Goal: Information Seeking & Learning: Check status

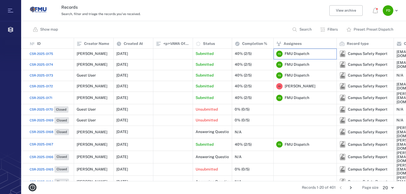
click at [285, 54] on span "FMU Dispatch" at bounding box center [296, 53] width 25 height 5
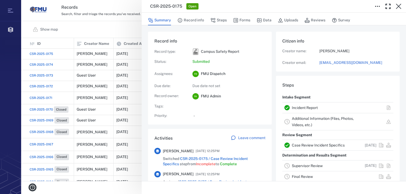
click at [97, 25] on div "CSR-2025-0175 Open Summary Record info Steps Forms Data Uploads Reviews Survey …" at bounding box center [213, 97] width 385 height 194
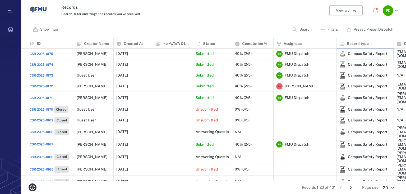
click at [366, 54] on div "Campus Safety Report" at bounding box center [368, 54] width 40 height 4
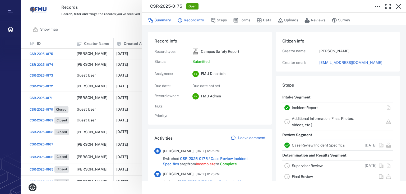
click at [189, 19] on button "Record info" at bounding box center [190, 20] width 27 height 10
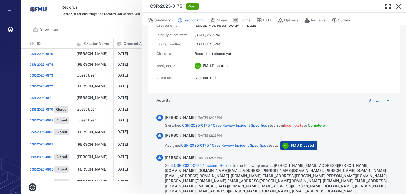
scroll to position [102, 0]
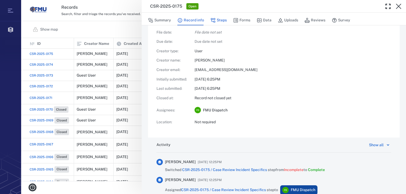
click at [214, 19] on icon "button" at bounding box center [213, 20] width 4 height 4
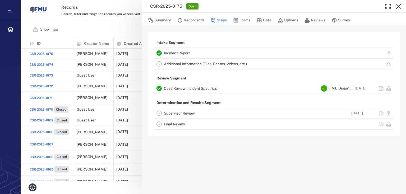
click at [178, 53] on link "Incident Report" at bounding box center [177, 53] width 26 height 4
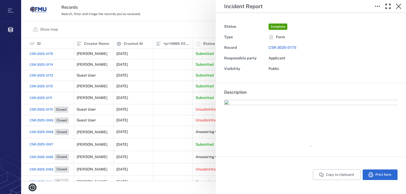
type input "**********"
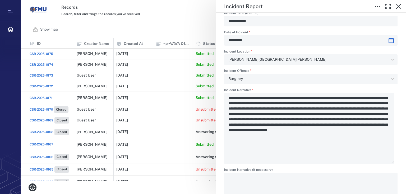
scroll to position [761, 0]
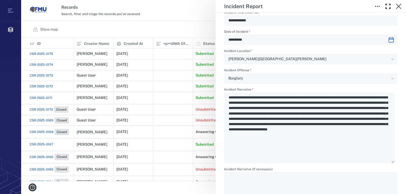
click at [158, 30] on div "**********" at bounding box center [213, 97] width 385 height 194
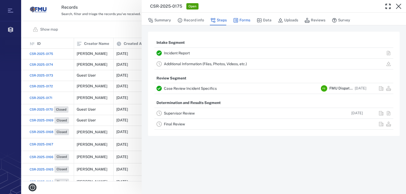
click at [241, 19] on button "Forms" at bounding box center [241, 20] width 17 height 10
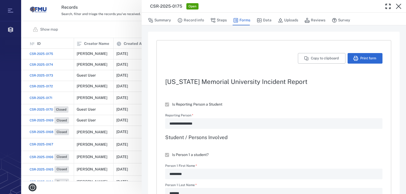
type textarea "*"
type input "**********"
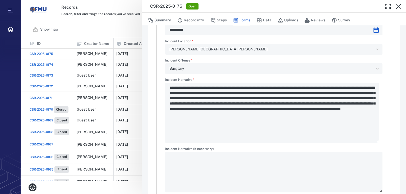
scroll to position [655, 0]
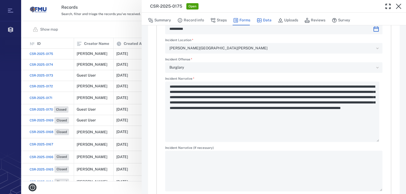
click at [259, 18] on icon "button" at bounding box center [258, 20] width 5 height 5
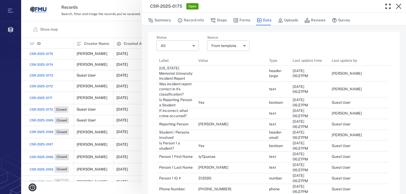
scroll to position [451, 228]
click at [292, 19] on button "Uploads" at bounding box center [288, 20] width 20 height 10
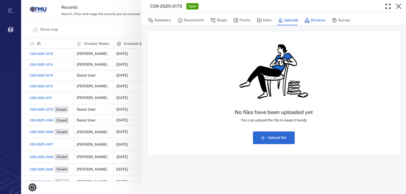
click at [307, 19] on icon "button" at bounding box center [306, 20] width 5 height 5
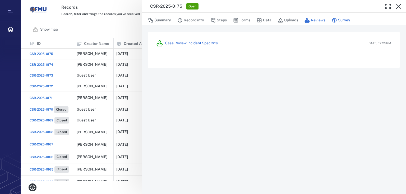
click at [340, 21] on button "Survey" at bounding box center [340, 20] width 18 height 10
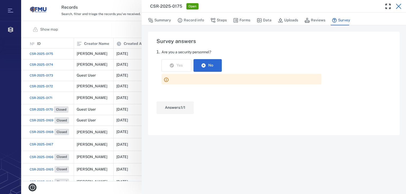
click at [400, 8] on icon "button" at bounding box center [398, 6] width 6 height 6
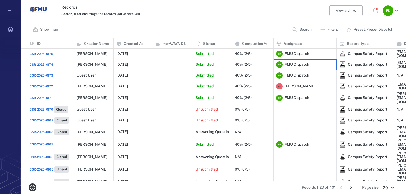
click at [286, 63] on span "FMU Dispatch" at bounding box center [296, 64] width 25 height 5
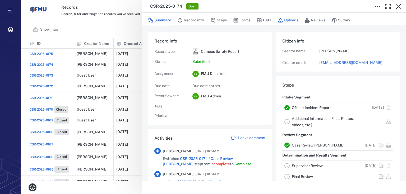
click at [283, 20] on button "Uploads" at bounding box center [288, 20] width 20 height 10
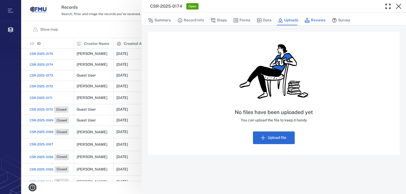
click at [314, 21] on button "Reviews" at bounding box center [314, 20] width 21 height 10
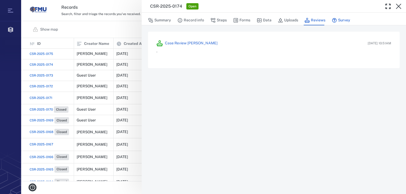
drag, startPoint x: 339, startPoint y: 16, endPoint x: 343, endPoint y: 24, distance: 8.9
click at [339, 17] on button "Survey" at bounding box center [340, 20] width 18 height 10
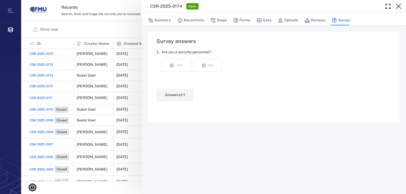
click at [341, 21] on button "Survey" at bounding box center [340, 20] width 18 height 10
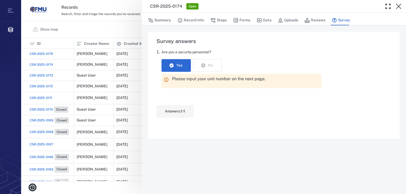
click at [109, 30] on div "CSR-2025-0174 Open Summary Record info Steps Forms Data Uploads Reviews Survey …" at bounding box center [213, 97] width 385 height 194
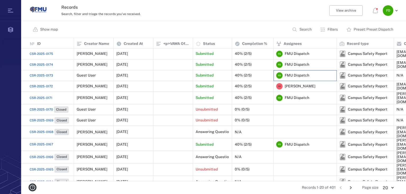
click at [303, 77] on span "FMU Dispatch" at bounding box center [296, 75] width 25 height 5
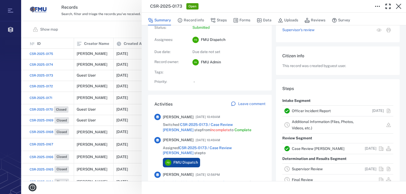
scroll to position [42, 0]
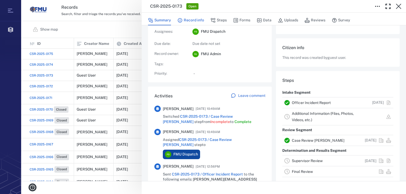
click at [190, 18] on button "Record info" at bounding box center [190, 20] width 27 height 10
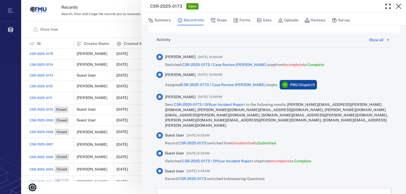
scroll to position [120, 0]
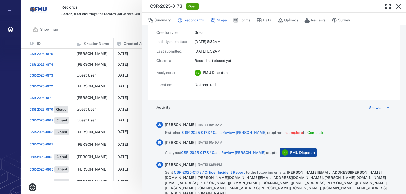
click at [218, 20] on button "Steps" at bounding box center [218, 20] width 16 height 10
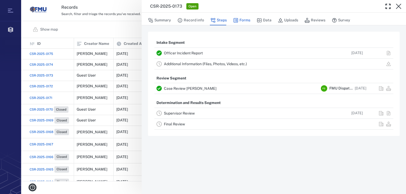
click at [243, 19] on button "Forms" at bounding box center [241, 20] width 17 height 10
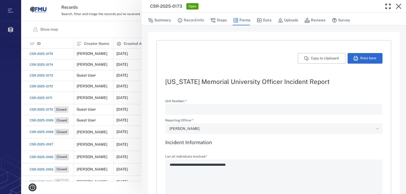
type input "**********"
type textarea "*"
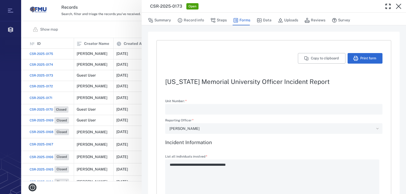
type textarea "*"
click at [259, 21] on icon "button" at bounding box center [258, 20] width 5 height 5
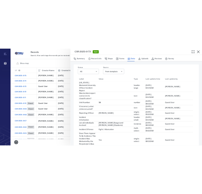
scroll to position [427, 228]
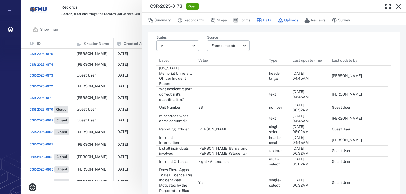
click at [287, 19] on button "Uploads" at bounding box center [288, 20] width 20 height 10
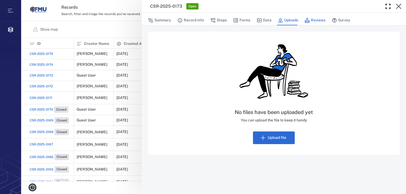
click at [316, 20] on button "Reviews" at bounding box center [314, 20] width 21 height 10
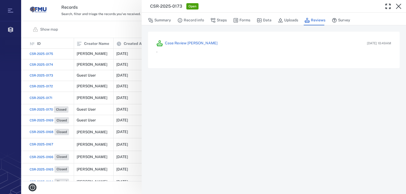
scroll to position [140, 381]
click at [78, 53] on div "CSR-2025-0173 Open Summary Record info Steps Forms Data Uploads Reviews Survey …" at bounding box center [213, 97] width 385 height 194
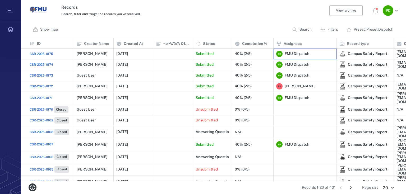
click at [295, 51] on div "F D FMU Dispatch" at bounding box center [292, 54] width 33 height 6
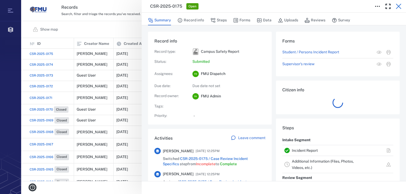
click at [397, 8] on icon "button" at bounding box center [398, 6] width 5 height 5
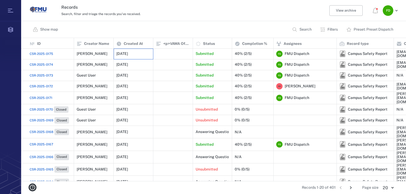
click at [128, 55] on p "[DATE]" at bounding box center [122, 53] width 12 height 5
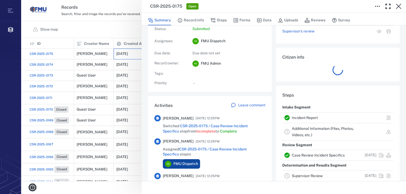
scroll to position [42, 0]
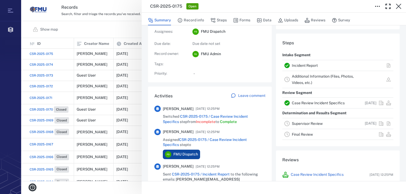
click at [316, 105] on link "Case Review Incident Specifics" at bounding box center [318, 103] width 53 height 4
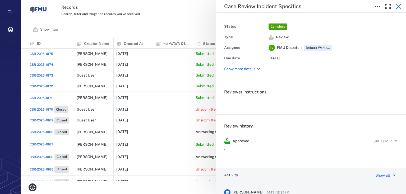
click at [396, 5] on icon "button" at bounding box center [398, 6] width 6 height 6
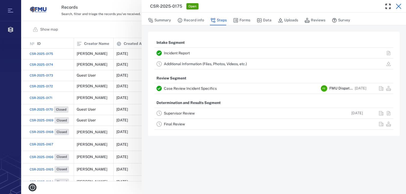
click at [397, 6] on icon "button" at bounding box center [398, 6] width 6 height 6
